Goal: Use online tool/utility: Use online tool/utility

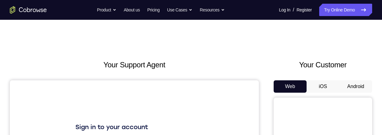
click at [356, 85] on button "Android" at bounding box center [355, 86] width 33 height 12
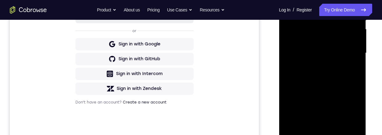
scroll to position [160, 0]
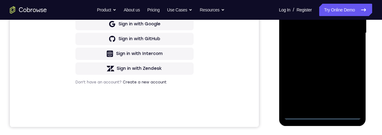
click at [323, 114] on div at bounding box center [323, 33] width 78 height 172
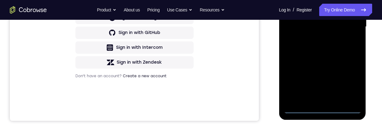
click at [350, 83] on div at bounding box center [323, 27] width 78 height 172
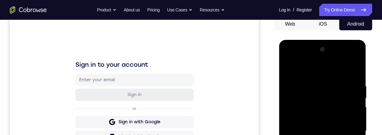
scroll to position [54, 0]
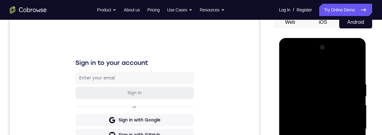
scroll to position [107, 0]
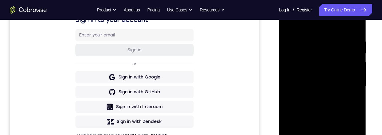
click at [348, 49] on div at bounding box center [323, 86] width 78 height 172
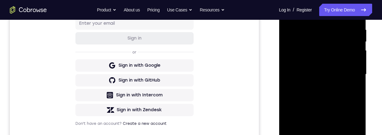
click at [316, 86] on div at bounding box center [323, 74] width 78 height 172
click at [336, 72] on div at bounding box center [323, 74] width 78 height 172
click at [310, 63] on div at bounding box center [323, 74] width 78 height 172
click at [337, 74] on div at bounding box center [323, 74] width 78 height 172
click at [336, 95] on div at bounding box center [323, 74] width 78 height 172
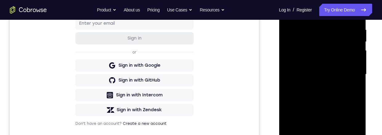
click at [343, 88] on div at bounding box center [323, 74] width 78 height 172
click at [336, 96] on div at bounding box center [323, 74] width 78 height 172
click at [336, 89] on div at bounding box center [323, 74] width 78 height 172
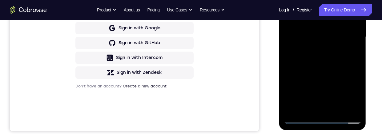
click at [337, 107] on div at bounding box center [323, 37] width 78 height 172
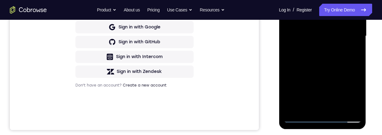
click at [342, 67] on div at bounding box center [323, 36] width 78 height 172
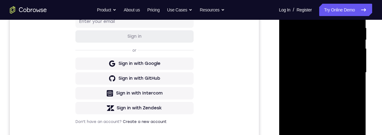
scroll to position [119, 0]
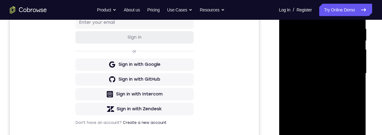
click at [326, 61] on div at bounding box center [323, 73] width 78 height 172
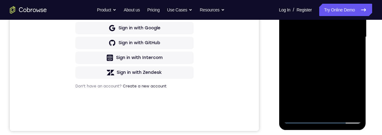
scroll to position [155, 0]
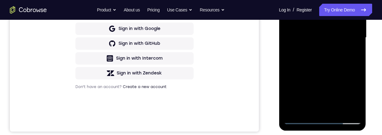
click at [350, 54] on div at bounding box center [323, 37] width 78 height 172
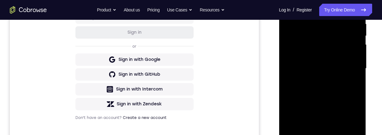
scroll to position [108, 0]
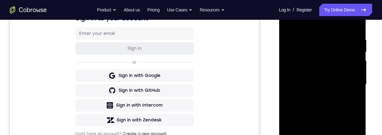
click at [288, 25] on div at bounding box center [323, 84] width 78 height 172
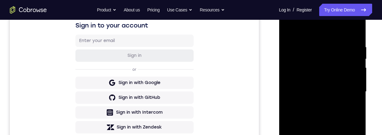
click at [324, 108] on div at bounding box center [323, 91] width 78 height 172
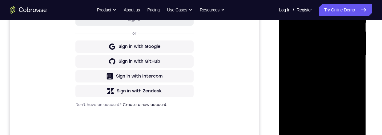
click at [318, 124] on div at bounding box center [323, 55] width 78 height 172
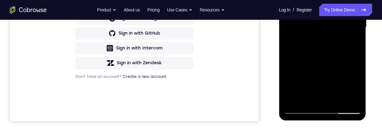
click at [303, 18] on div at bounding box center [323, 27] width 78 height 172
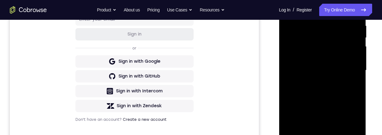
click at [307, 134] on div at bounding box center [323, 70] width 78 height 172
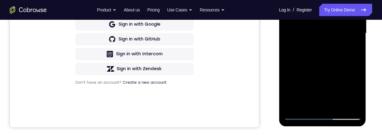
click at [353, 49] on div at bounding box center [323, 33] width 78 height 172
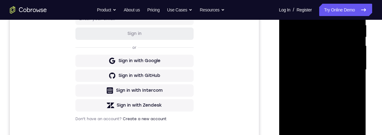
scroll to position [87, 0]
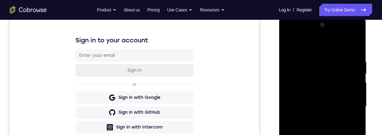
click at [288, 45] on div at bounding box center [323, 106] width 78 height 172
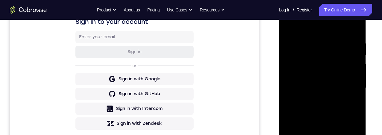
scroll to position [109, 0]
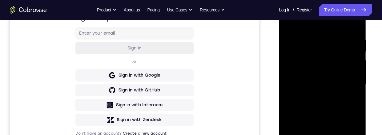
click at [326, 102] on div at bounding box center [323, 84] width 78 height 172
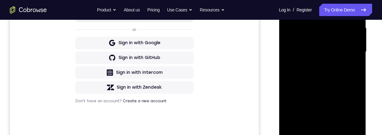
click at [352, 65] on div at bounding box center [323, 52] width 78 height 172
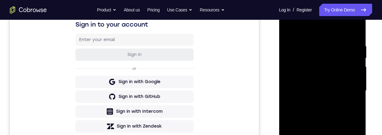
click at [292, 29] on div at bounding box center [323, 90] width 78 height 172
click at [288, 30] on div at bounding box center [323, 90] width 78 height 172
click at [311, 44] on div at bounding box center [323, 90] width 78 height 172
click at [344, 78] on div at bounding box center [323, 90] width 78 height 172
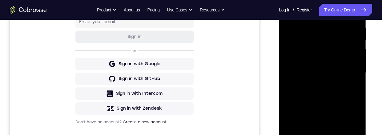
scroll to position [128, 0]
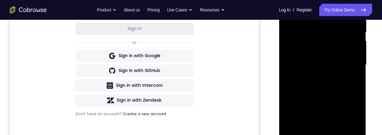
click at [352, 70] on div at bounding box center [323, 64] width 78 height 172
click at [352, 74] on div at bounding box center [323, 64] width 78 height 172
click at [352, 77] on div at bounding box center [323, 64] width 78 height 172
click at [352, 82] on div at bounding box center [323, 64] width 78 height 172
click at [347, 111] on div at bounding box center [323, 64] width 78 height 172
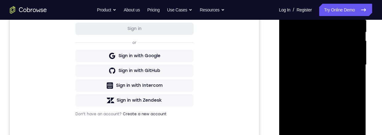
click at [349, 89] on div at bounding box center [323, 64] width 78 height 172
click at [352, 89] on div at bounding box center [323, 64] width 78 height 172
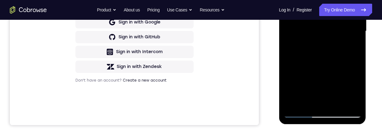
click at [345, 103] on div at bounding box center [323, 31] width 78 height 172
click at [351, 31] on div at bounding box center [323, 31] width 78 height 172
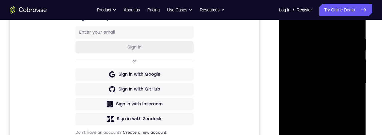
click at [348, 78] on div at bounding box center [323, 83] width 78 height 172
click at [351, 77] on div at bounding box center [323, 83] width 78 height 172
click at [350, 82] on div at bounding box center [323, 83] width 78 height 172
click at [287, 91] on div at bounding box center [323, 83] width 78 height 172
click at [315, 34] on div at bounding box center [323, 83] width 78 height 172
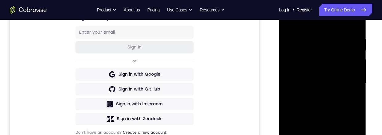
click at [350, 62] on div at bounding box center [323, 83] width 78 height 172
click at [352, 26] on div at bounding box center [323, 83] width 78 height 172
click at [356, 81] on div at bounding box center [323, 83] width 78 height 172
click at [358, 80] on div at bounding box center [323, 83] width 78 height 172
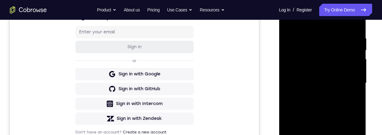
click at [356, 49] on div at bounding box center [323, 83] width 78 height 172
click at [356, 48] on div at bounding box center [323, 83] width 78 height 172
click at [356, 49] on div at bounding box center [323, 83] width 78 height 172
click at [356, 50] on div at bounding box center [323, 83] width 78 height 172
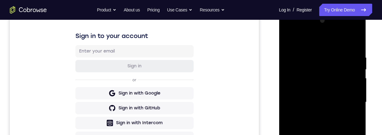
scroll to position [87, 0]
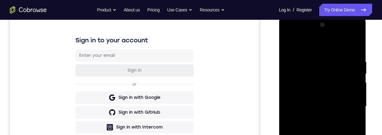
click at [358, 72] on div at bounding box center [323, 106] width 78 height 172
